Goal: Information Seeking & Learning: Learn about a topic

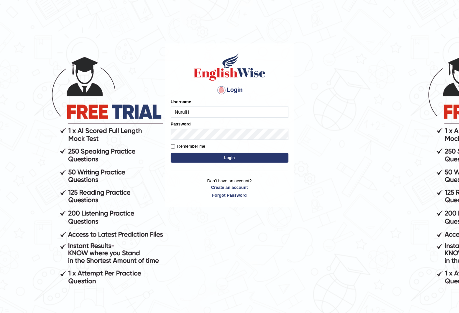
type input "NurulH"
click at [171, 153] on button "Login" at bounding box center [230, 158] width 118 height 10
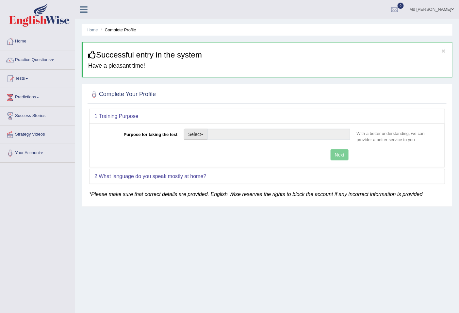
click at [200, 132] on button "Select" at bounding box center [196, 134] width 24 height 11
click at [233, 156] on link "Permanent Residency" at bounding box center [213, 157] width 58 height 9
type input "Permanent Residency"
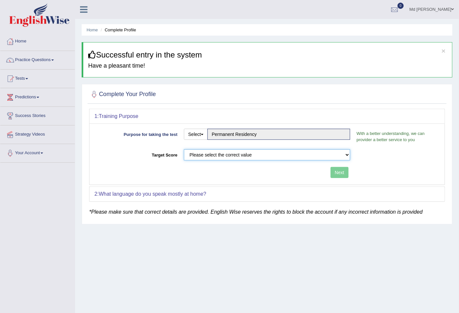
click at [335, 155] on select "Please select the correct value 50 (6 bands) 58 (6.5 bands) 65 (7 bands) 79 (8 …" at bounding box center [267, 154] width 166 height 11
select select "79"
click at [184, 149] on select "Please select the correct value 50 (6 bands) 58 (6.5 bands) 65 (7 bands) 79 (8 …" at bounding box center [267, 154] width 166 height 11
click at [339, 174] on button "Next" at bounding box center [340, 172] width 18 height 11
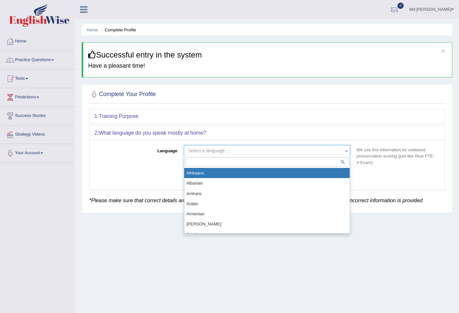
click at [314, 150] on span "Select a language ..." at bounding box center [265, 150] width 154 height 7
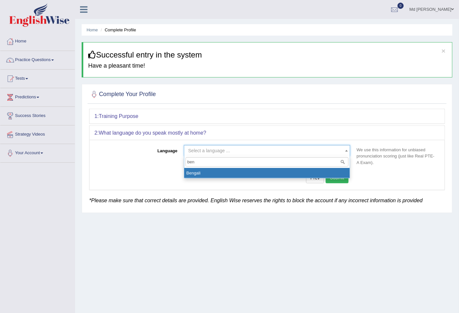
type input "ben"
select select "Bengali"
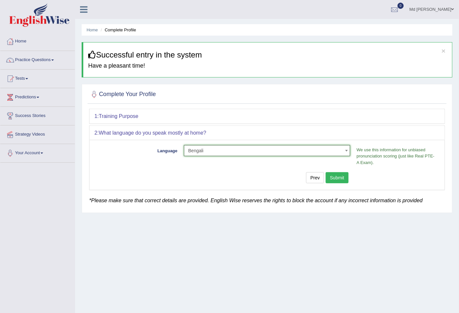
click at [335, 176] on button "Submit" at bounding box center [337, 177] width 23 height 11
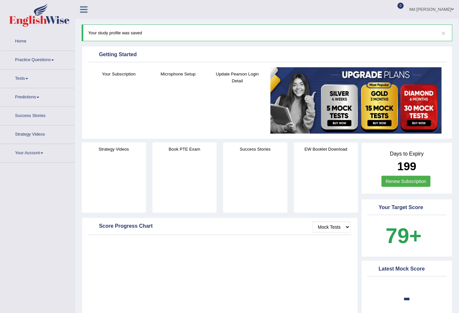
click at [50, 59] on link "Practice Questions" at bounding box center [37, 59] width 75 height 16
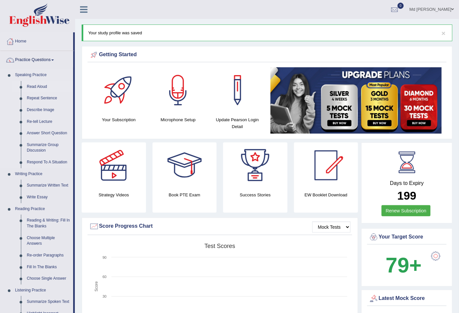
click at [37, 85] on link "Read Aloud" at bounding box center [48, 87] width 49 height 12
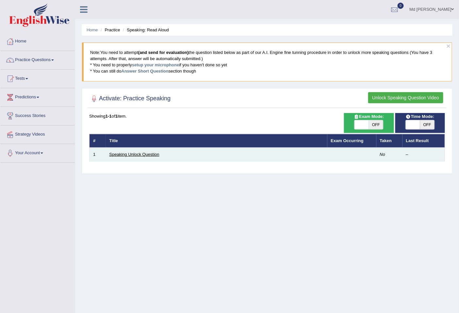
click at [133, 155] on link "Speaking Unlock Question" at bounding box center [135, 154] width 50 height 5
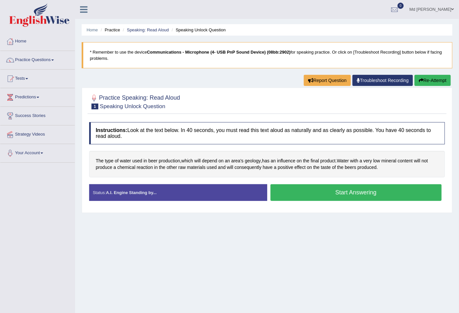
click at [388, 196] on button "Start Answering" at bounding box center [357, 192] width 172 height 17
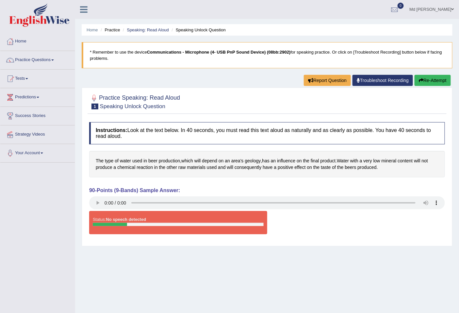
drag, startPoint x: 438, startPoint y: 87, endPoint x: 440, endPoint y: 84, distance: 4.0
click at [439, 86] on div "Home Practice Speaking: Read Aloud Speaking Unlock Question * Remember to use t…" at bounding box center [267, 163] width 384 height 327
click at [440, 83] on button "Re-Attempt" at bounding box center [433, 80] width 36 height 11
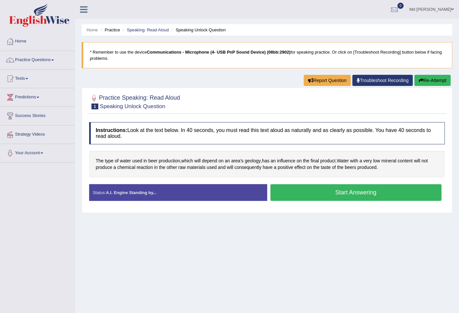
click at [349, 195] on button "Start Answering" at bounding box center [357, 192] width 172 height 17
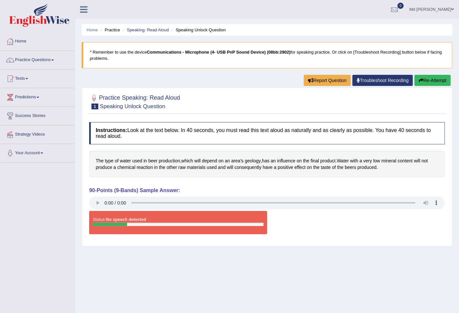
click at [426, 79] on button "Re-Attempt" at bounding box center [433, 80] width 36 height 11
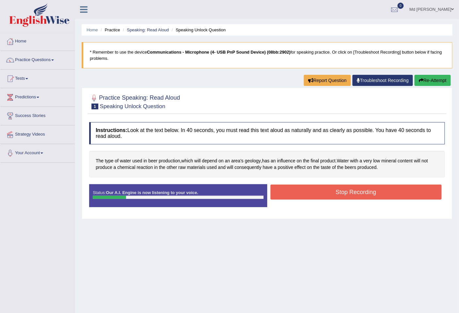
click at [314, 192] on button "Stop Recording" at bounding box center [357, 192] width 172 height 15
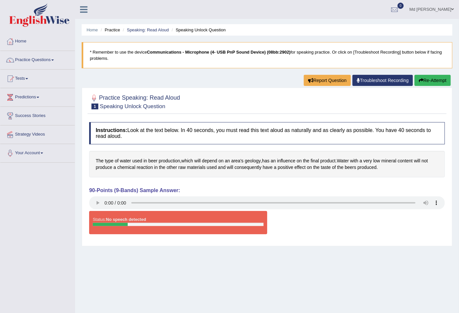
click at [429, 79] on button "Re-Attempt" at bounding box center [433, 80] width 36 height 11
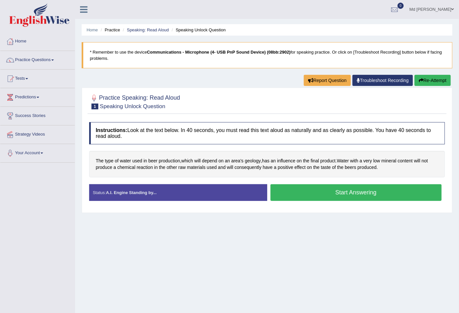
click at [323, 191] on button "Start Answering" at bounding box center [357, 192] width 172 height 17
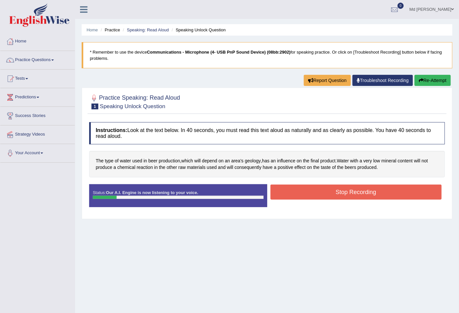
click at [322, 195] on button "Stop Recording" at bounding box center [357, 192] width 172 height 15
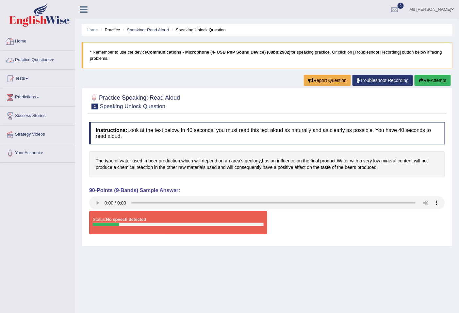
click at [15, 41] on link "Home" at bounding box center [37, 40] width 75 height 16
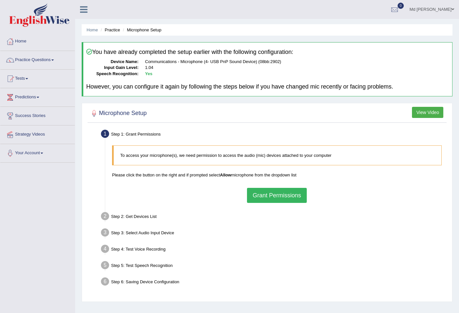
click at [283, 194] on button "Grant Permissions" at bounding box center [277, 195] width 60 height 15
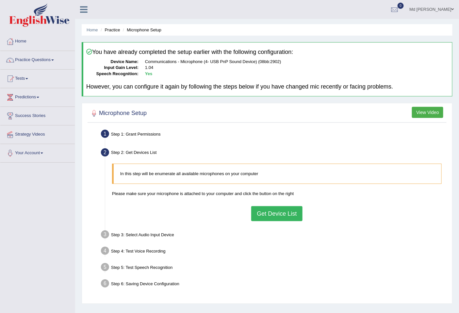
click at [279, 213] on button "Get Device List" at bounding box center [276, 213] width 51 height 15
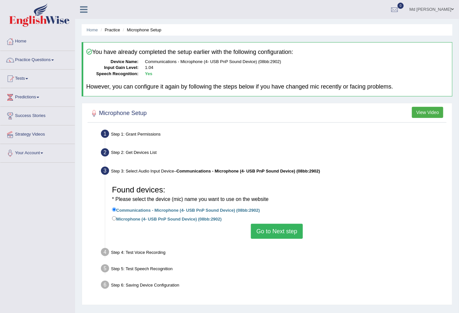
click at [281, 232] on button "Go to Next step" at bounding box center [277, 231] width 52 height 15
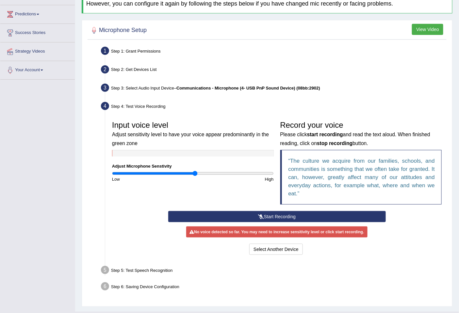
scroll to position [97, 0]
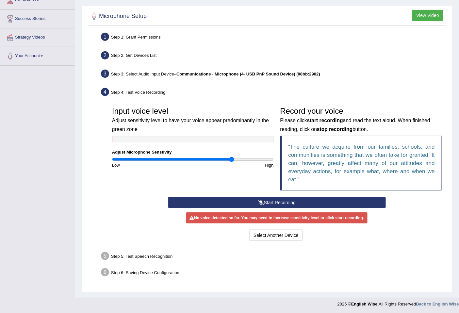
click at [232, 157] on input "range" at bounding box center [193, 159] width 162 height 5
click at [281, 296] on div "Home Practice Microphone Setup You have already completed the setup earlier wit…" at bounding box center [267, 100] width 384 height 395
click at [276, 232] on button "Select Another Device" at bounding box center [276, 235] width 54 height 11
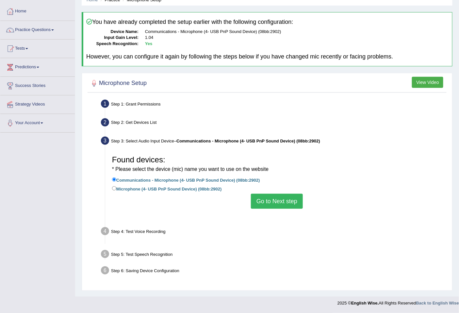
scroll to position [30, 0]
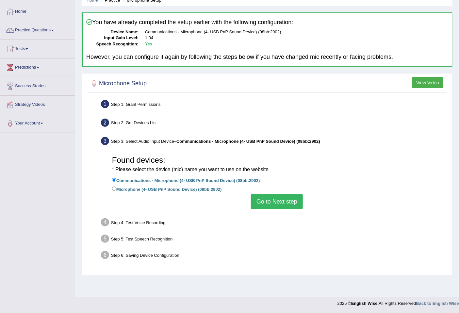
click at [280, 202] on button "Go to Next step" at bounding box center [277, 201] width 52 height 15
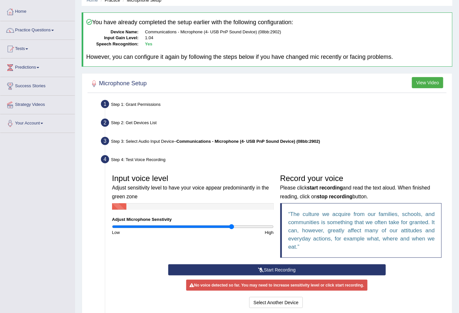
click at [281, 266] on button "Start Recording" at bounding box center [277, 269] width 218 height 11
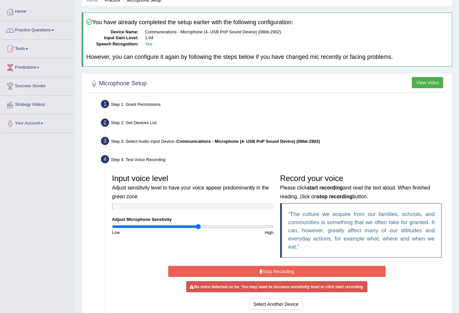
click at [198, 226] on input "range" at bounding box center [193, 226] width 162 height 5
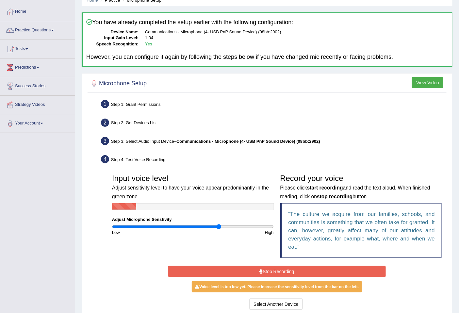
type input "1.34"
click at [218, 228] on input "range" at bounding box center [193, 226] width 162 height 5
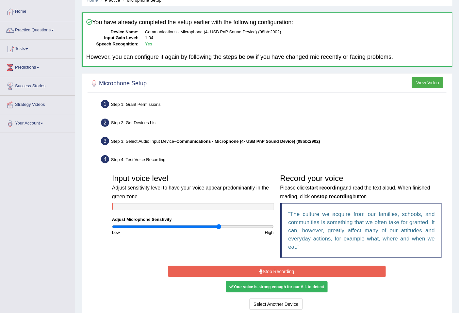
click at [274, 269] on button "Stop Recording" at bounding box center [277, 271] width 218 height 11
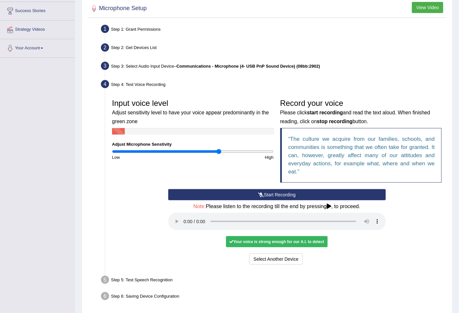
scroll to position [128, 0]
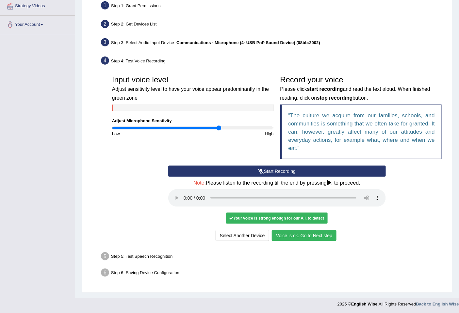
click at [319, 236] on button "Voice is ok. Go to Next step" at bounding box center [304, 235] width 65 height 11
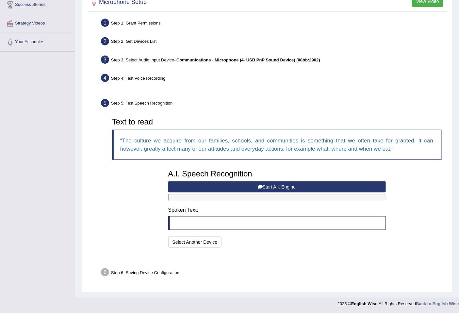
scroll to position [95, 0]
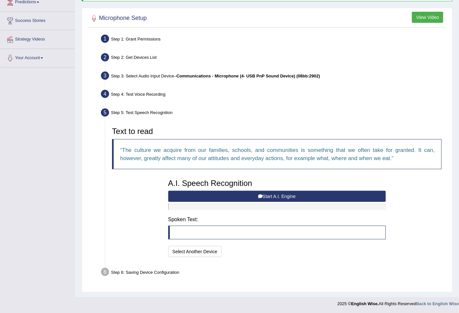
click at [296, 197] on button "Start A.I. Engine" at bounding box center [277, 196] width 218 height 11
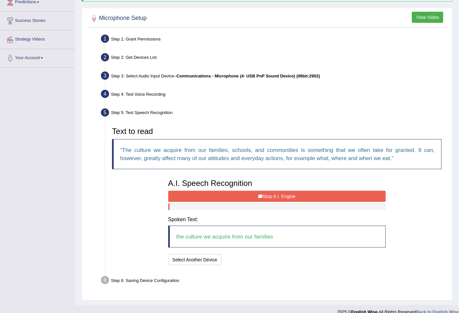
click at [296, 197] on button "Stop A.I. Engine" at bounding box center [277, 196] width 218 height 11
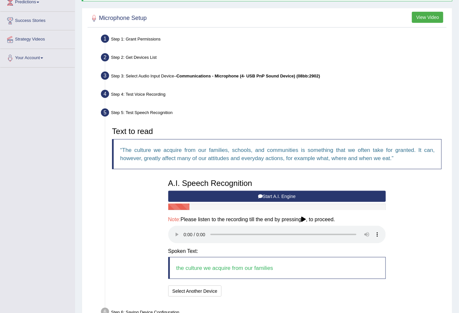
scroll to position [135, 0]
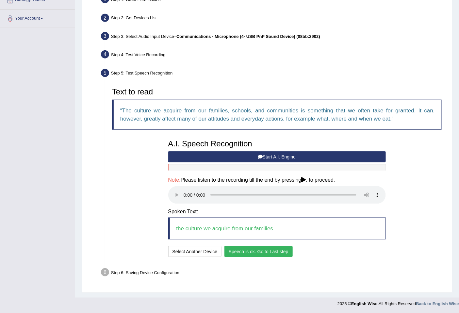
click at [257, 252] on button "Speech is ok. Go to Last step" at bounding box center [259, 251] width 68 height 11
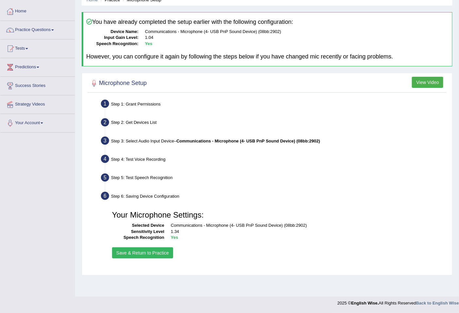
scroll to position [30, 0]
click at [150, 254] on button "Save & Return to Practice" at bounding box center [142, 253] width 61 height 11
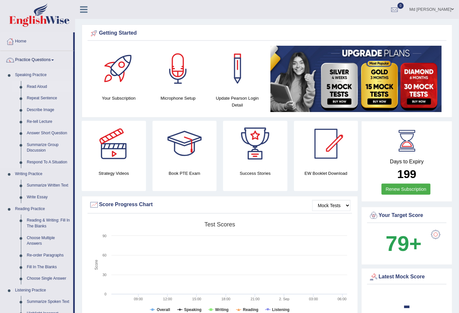
click at [39, 87] on link "Read Aloud" at bounding box center [48, 87] width 49 height 12
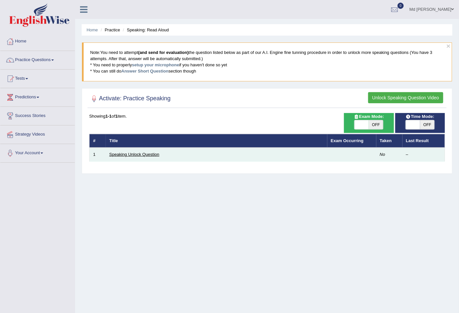
click at [146, 152] on link "Speaking Unlock Question" at bounding box center [135, 154] width 50 height 5
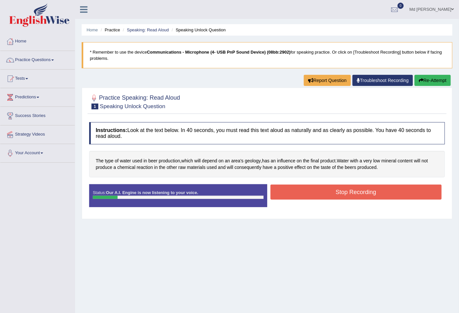
click at [315, 196] on button "Stop Recording" at bounding box center [357, 192] width 172 height 15
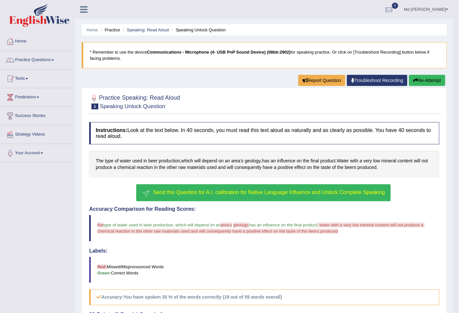
click at [222, 195] on span "Send this Question for A.I. calibration for Native Language Influence and Unloc…" at bounding box center [269, 193] width 232 height 6
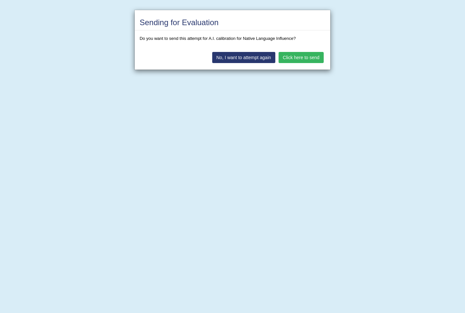
click at [295, 58] on button "Click here to send" at bounding box center [301, 57] width 45 height 11
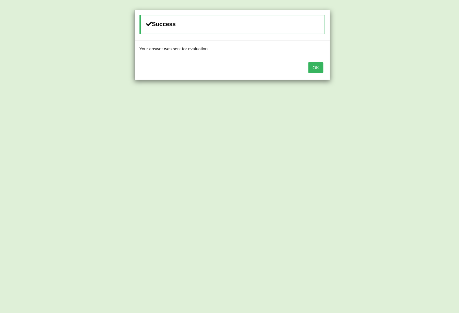
click at [320, 69] on button "OK" at bounding box center [316, 67] width 15 height 11
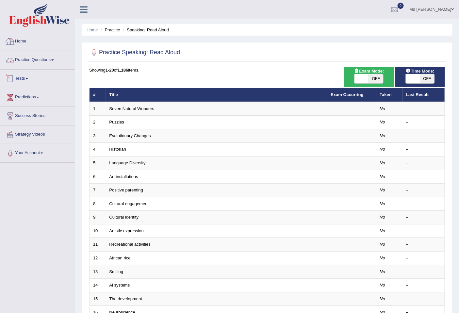
click at [28, 38] on link "Home" at bounding box center [37, 40] width 75 height 16
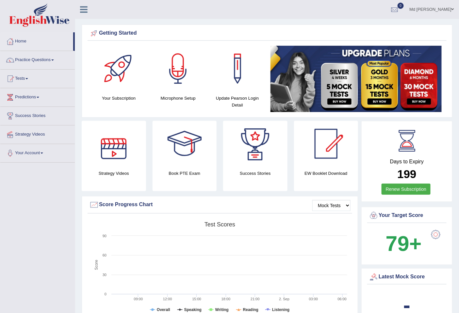
click at [113, 158] on div at bounding box center [114, 144] width 46 height 46
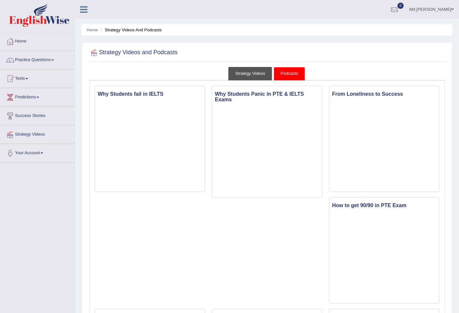
click at [245, 77] on link "Strategy Videos" at bounding box center [251, 73] width 44 height 13
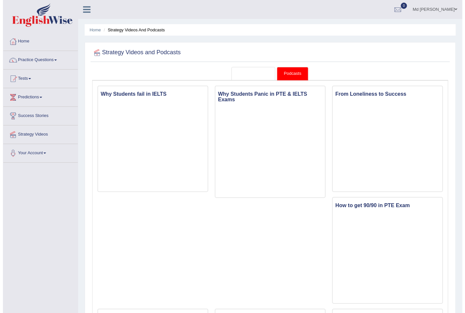
scroll to position [30, 0]
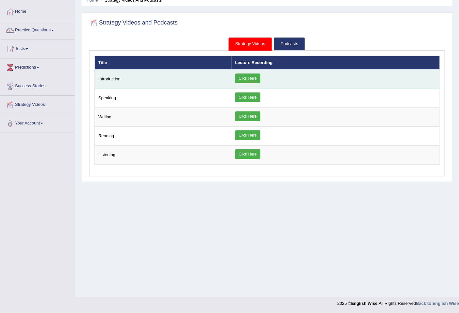
click at [248, 80] on link "Click Here" at bounding box center [247, 79] width 25 height 10
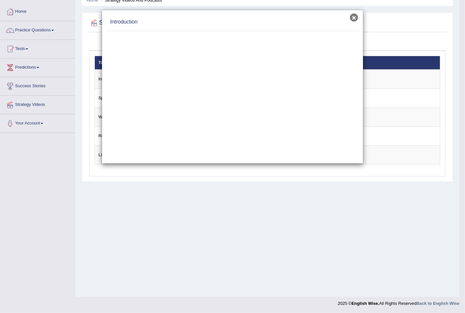
click at [353, 15] on button "×" at bounding box center [354, 17] width 8 height 8
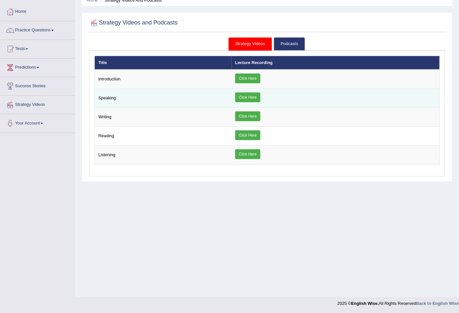
click at [259, 98] on link "Click Here" at bounding box center [247, 98] width 25 height 10
